Goal: Task Accomplishment & Management: Manage account settings

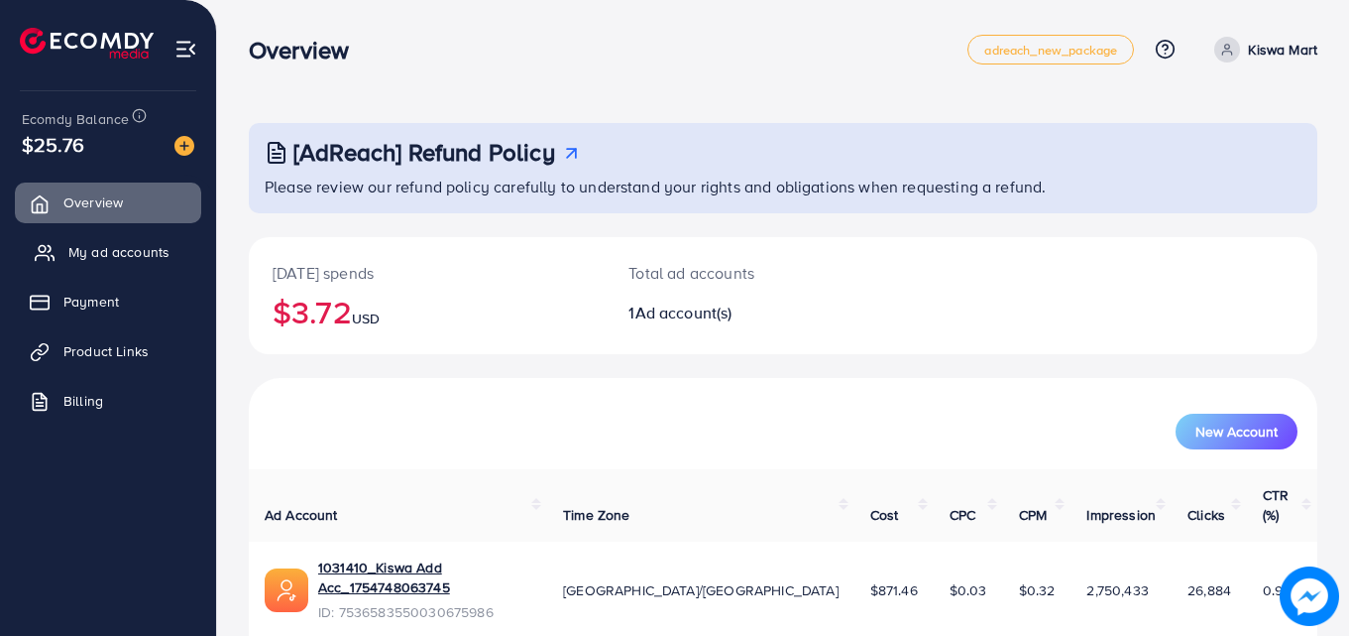
click at [156, 259] on span "My ad accounts" at bounding box center [118, 252] width 101 height 20
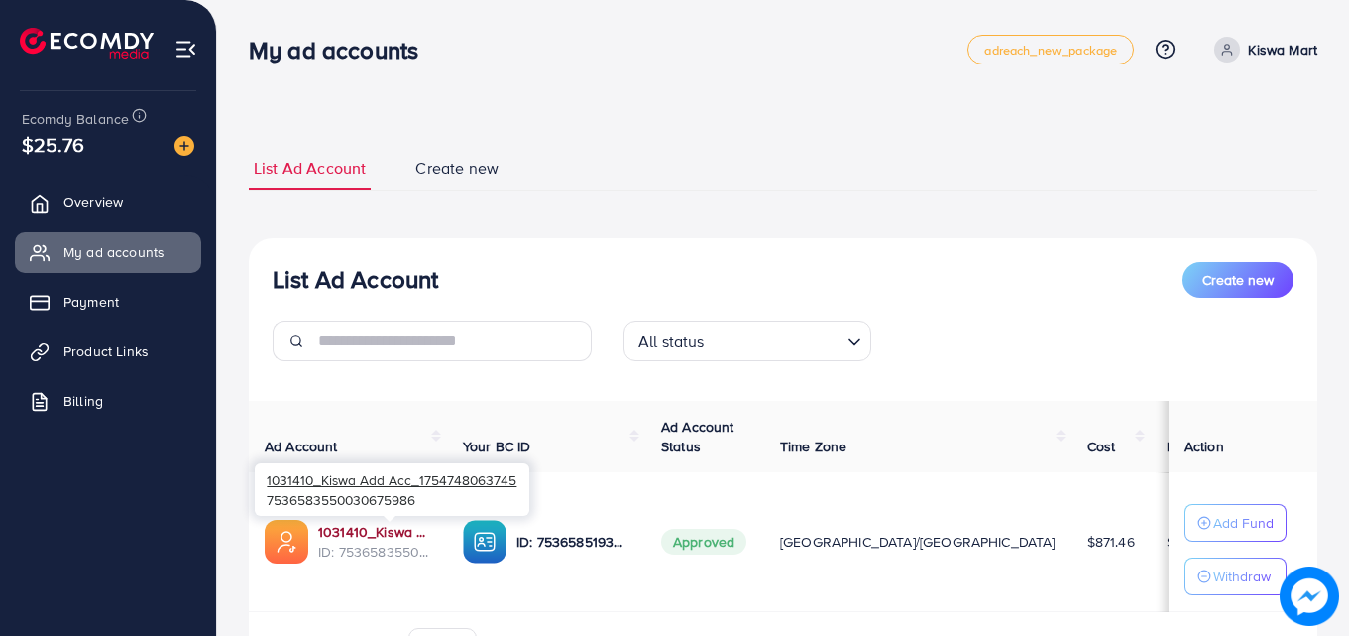
click at [376, 533] on link "1031410_Kiswa Add Acc_1754748063745" at bounding box center [374, 532] width 113 height 20
